Goal: Find contact information: Find contact information

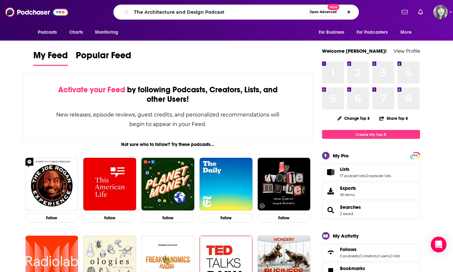
type input "The Architecture and Design Podcast"
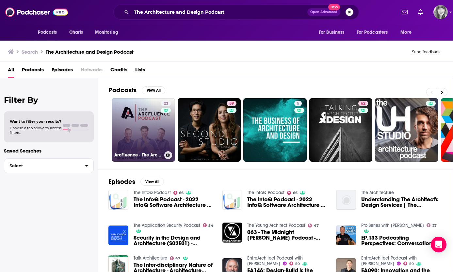
click at [142, 132] on link "23 ArcFluence - The Architecture and Design Podcast" at bounding box center [143, 129] width 63 height 63
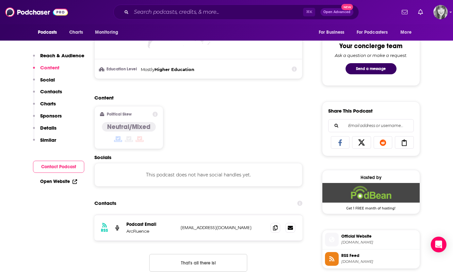
scroll to position [364, 0]
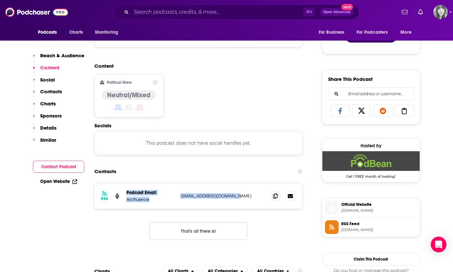
drag, startPoint x: 245, startPoint y: 195, endPoint x: 125, endPoint y: 192, distance: 120.0
click at [125, 192] on div "RSS Podcast Email ArcFluence [EMAIL_ADDRESS][DOMAIN_NAME] [EMAIL_ADDRESS][DOMAI…" at bounding box center [198, 195] width 209 height 25
copy div "Podcast Email ArcFluence [EMAIL_ADDRESS][DOMAIN_NAME]"
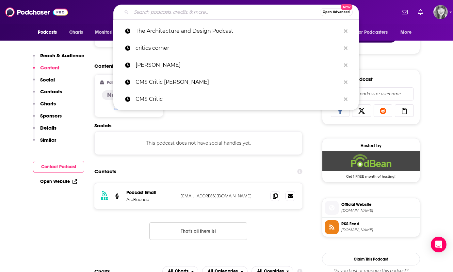
click at [156, 12] on input "Search podcasts, credits, & more..." at bounding box center [225, 12] width 189 height 10
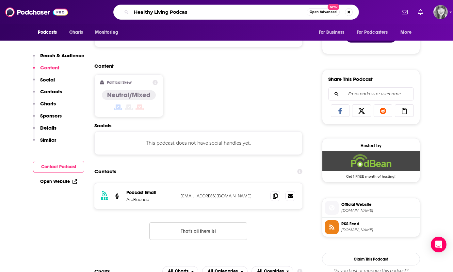
type input "Healthy Living Podcast"
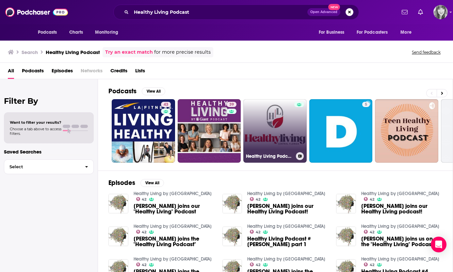
click at [268, 119] on link "Healthy Living Podcast" at bounding box center [275, 130] width 63 height 63
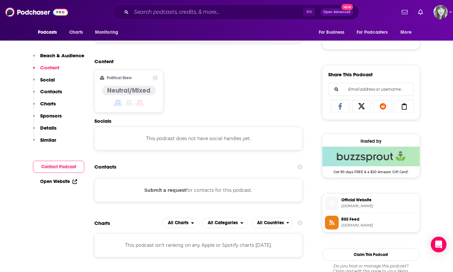
scroll to position [371, 0]
